Goal: Entertainment & Leisure: Consume media (video, audio)

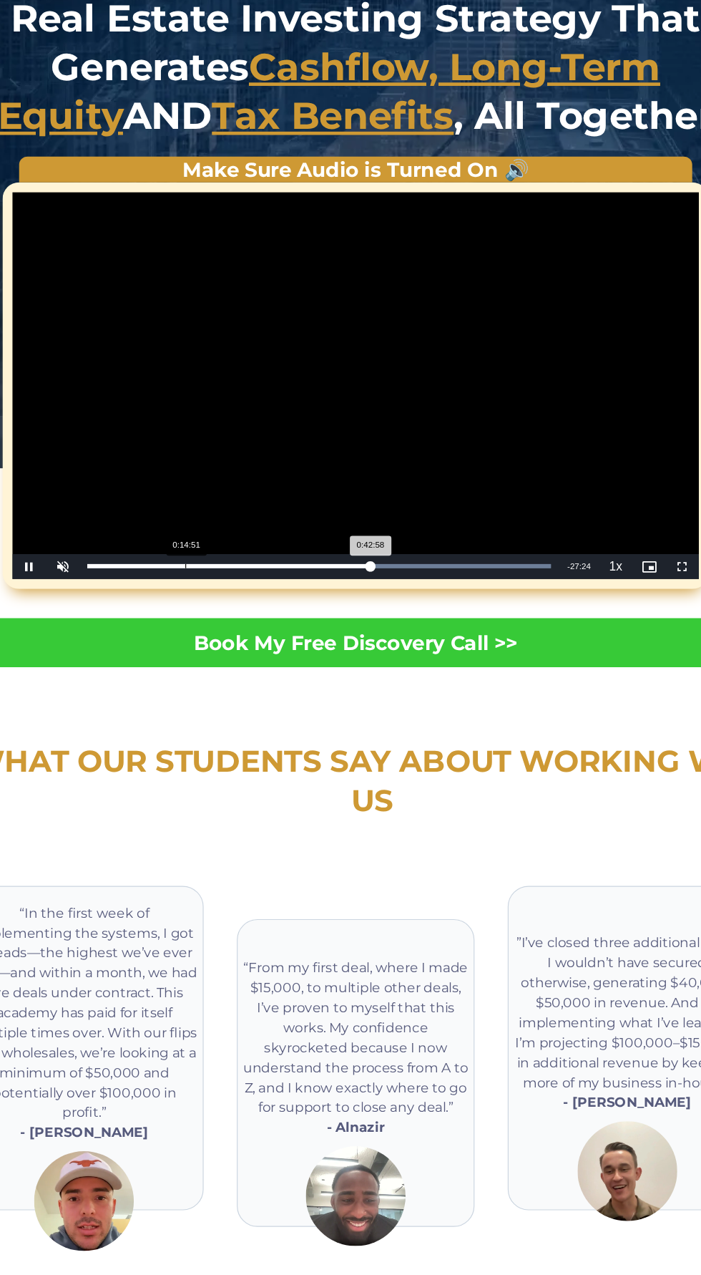
click at [374, 626] on div "Loaded : 100.00% 0:14:51 0:42:58" at bounding box center [319, 634] width 414 height 21
click at [366, 633] on div "0:43:24" at bounding box center [243, 635] width 246 height 4
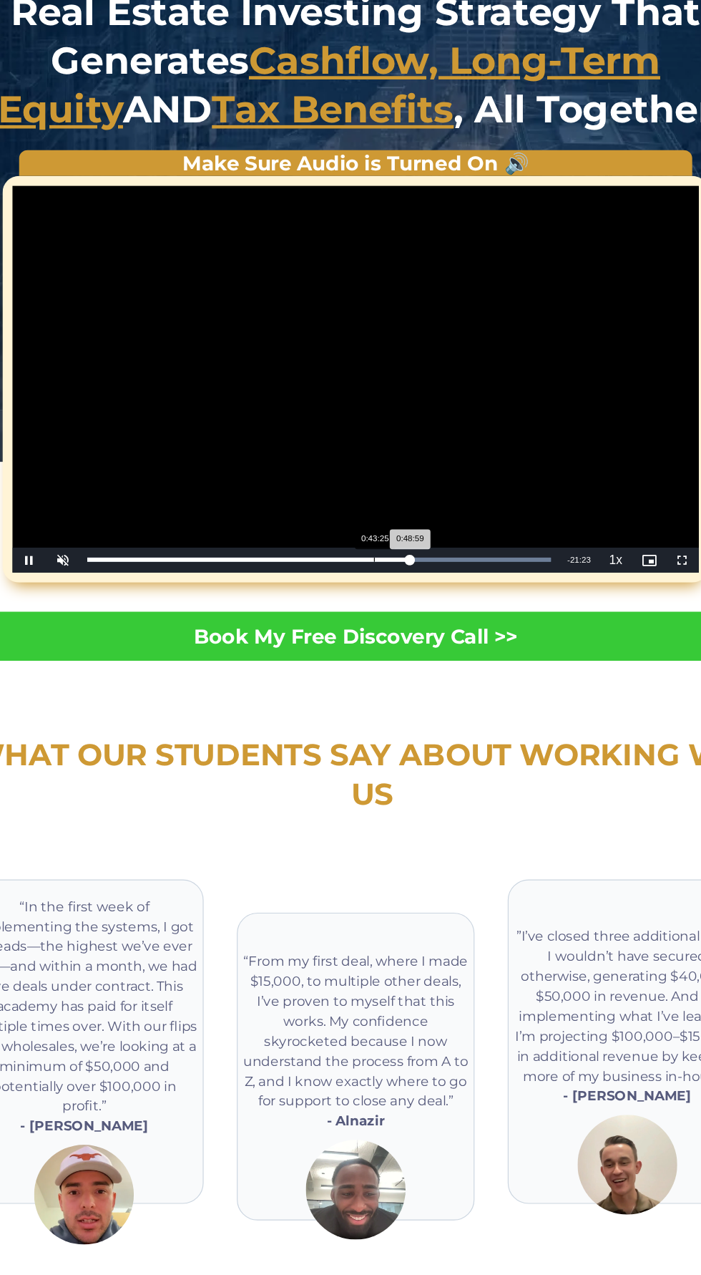
click at [397, 633] on div "0:48:59" at bounding box center [259, 635] width 278 height 4
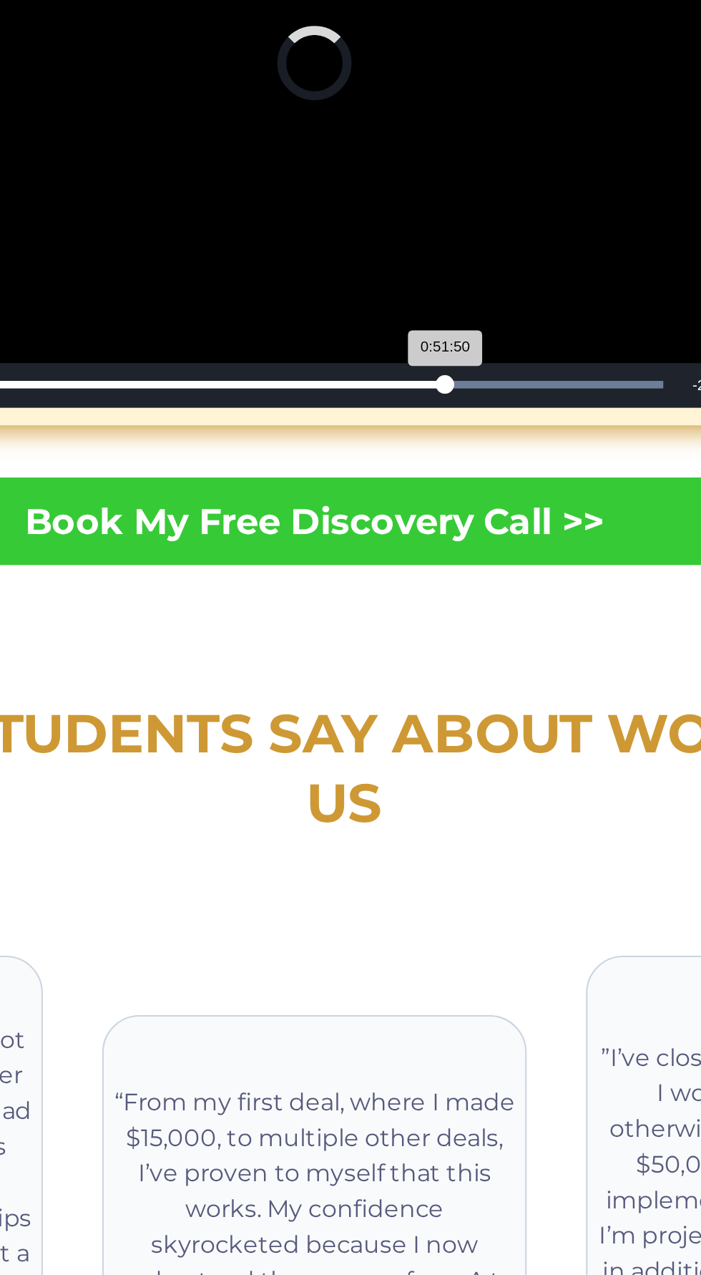
click at [405, 630] on div "Loaded : 100.00% 0:51:36 0:51:50" at bounding box center [319, 634] width 414 height 21
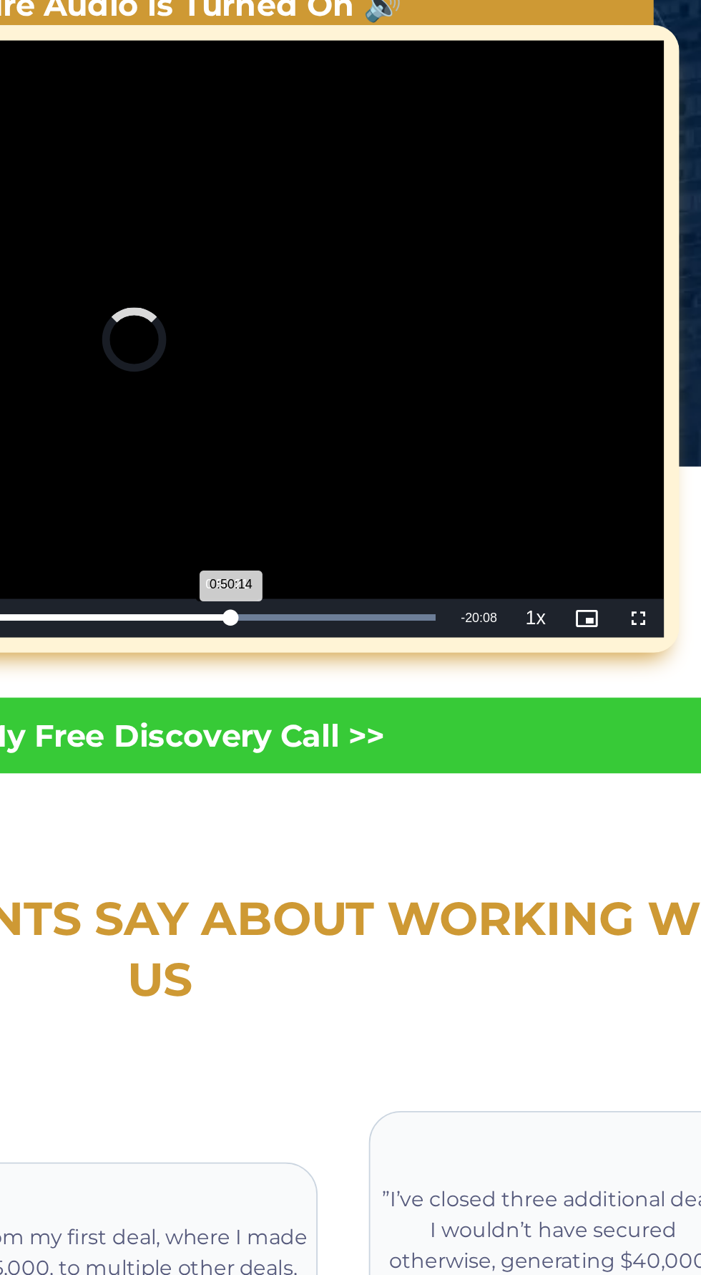
click at [404, 634] on div "0:50:14" at bounding box center [262, 635] width 285 height 4
click at [397, 633] on div "0:48:52" at bounding box center [258, 635] width 277 height 4
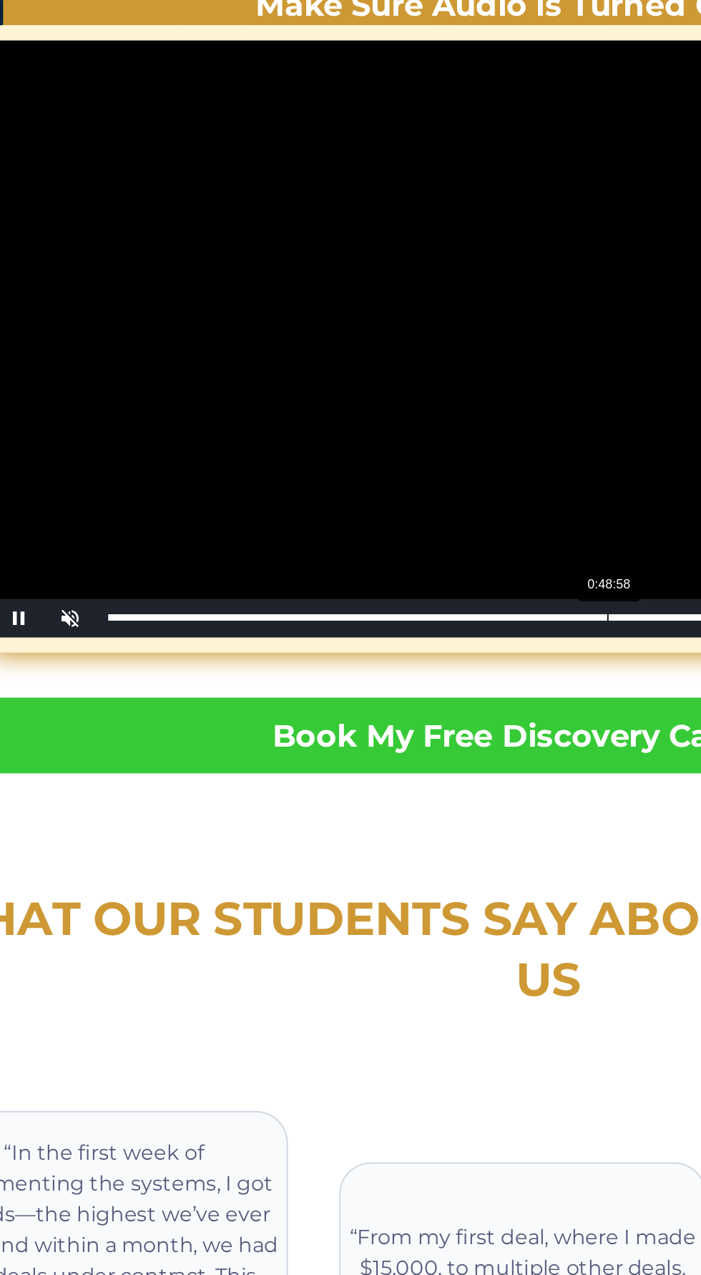
click at [172, 633] on div "1:03:18" at bounding box center [301, 635] width 363 height 4
click at [208, 634] on div "Progress Bar" at bounding box center [316, 635] width 393 height 4
click at [209, 633] on div "0:15:47" at bounding box center [164, 635] width 89 height 4
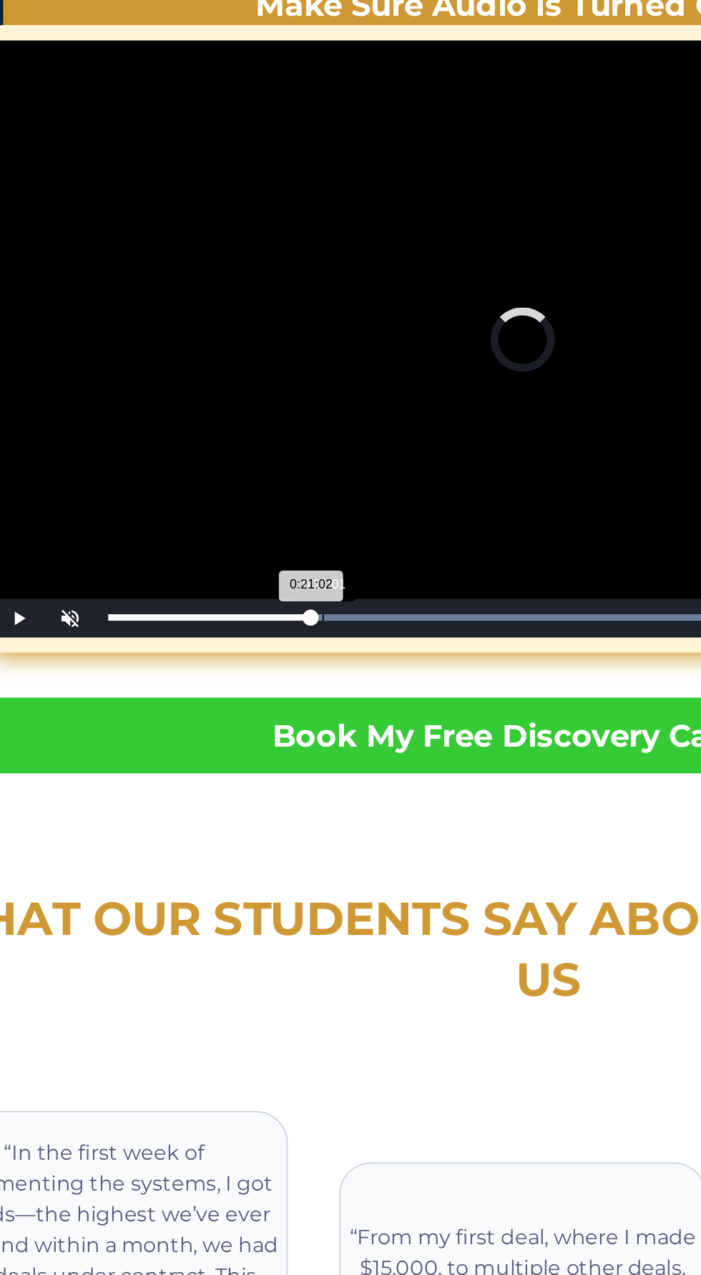
click at [233, 636] on div "0:21:02" at bounding box center [176, 635] width 113 height 4
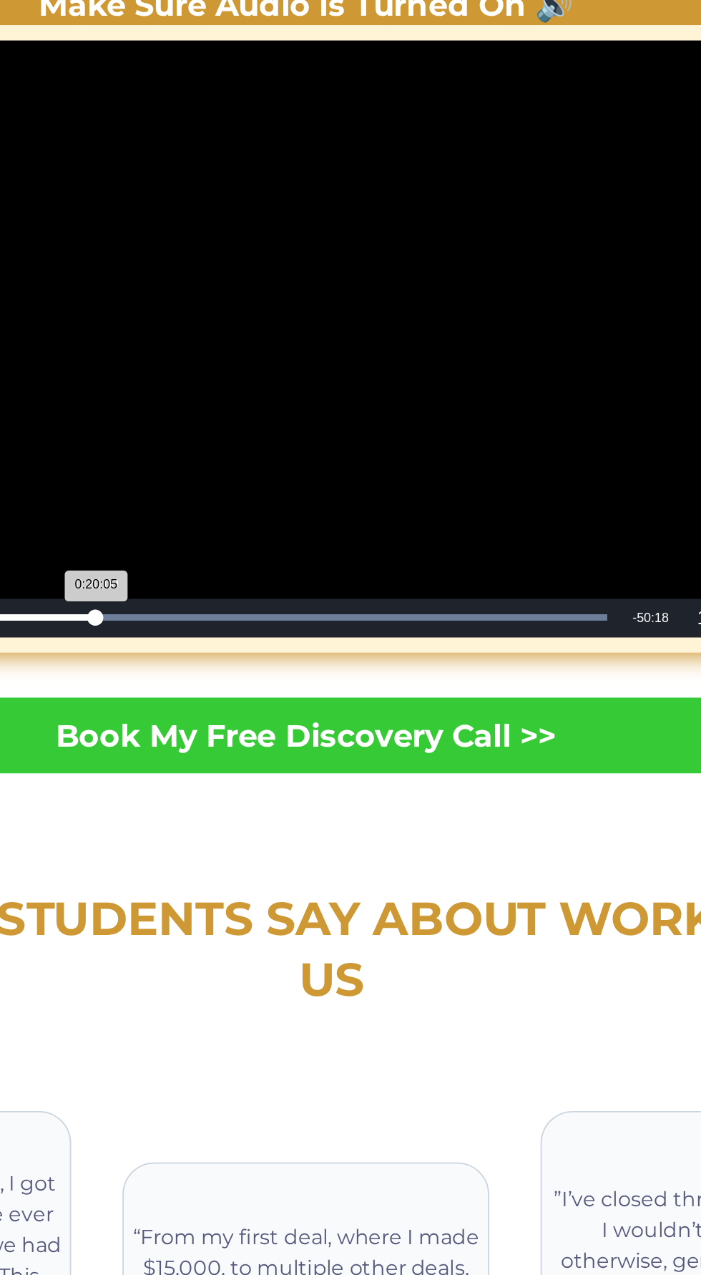
click at [261, 628] on div "Loaded : 100.00% 0:20:00 0:20:05" at bounding box center [319, 634] width 414 height 21
click at [281, 634] on div "Progress Bar" at bounding box center [319, 635] width 399 height 4
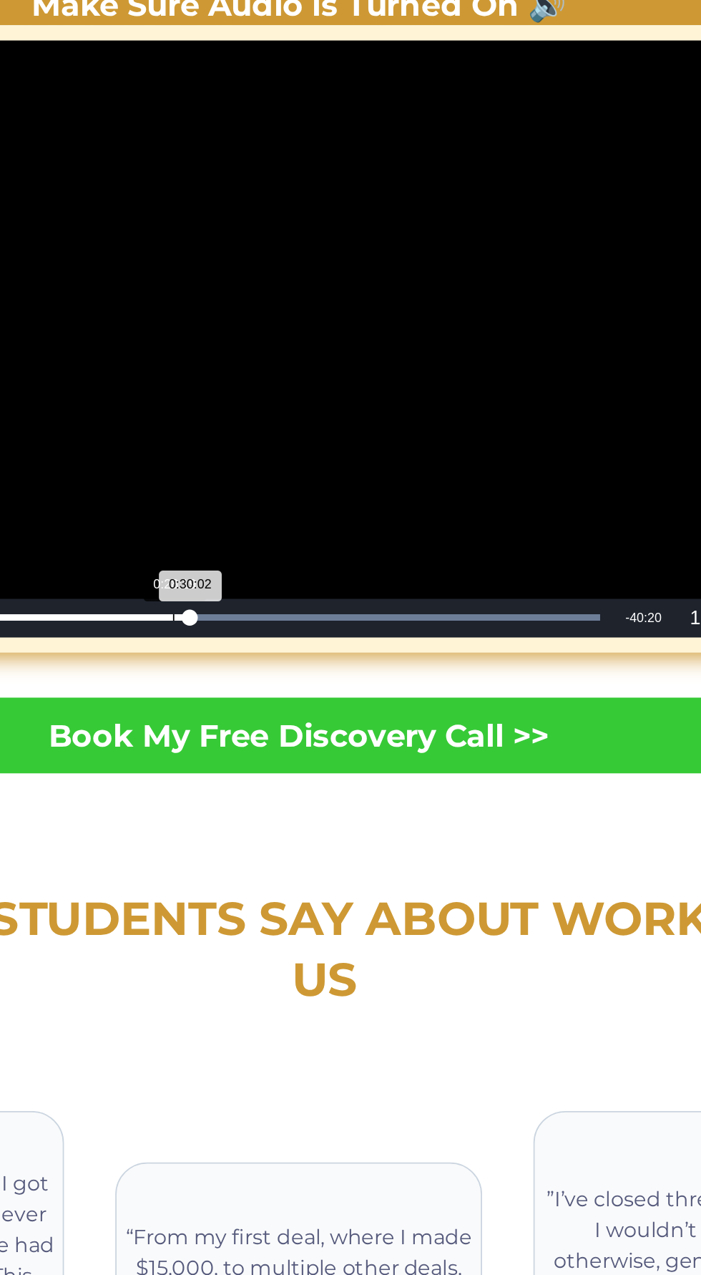
click at [290, 633] on div "0:30:02" at bounding box center [205, 635] width 170 height 4
click at [286, 636] on div "0:30:06" at bounding box center [203, 635] width 166 height 4
